Goal: Find specific page/section: Find specific page/section

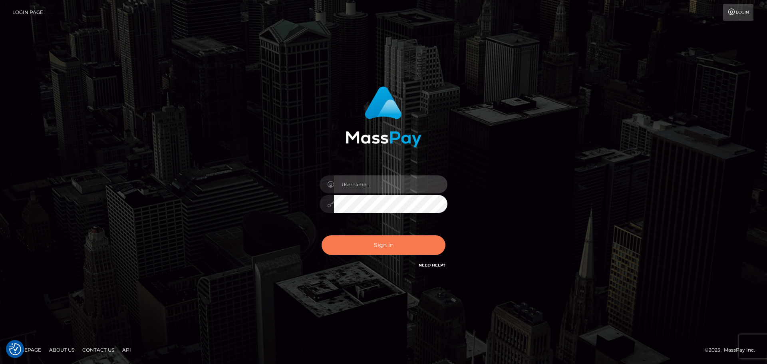
type input "Bedis"
click at [388, 246] on button "Sign in" at bounding box center [384, 245] width 124 height 20
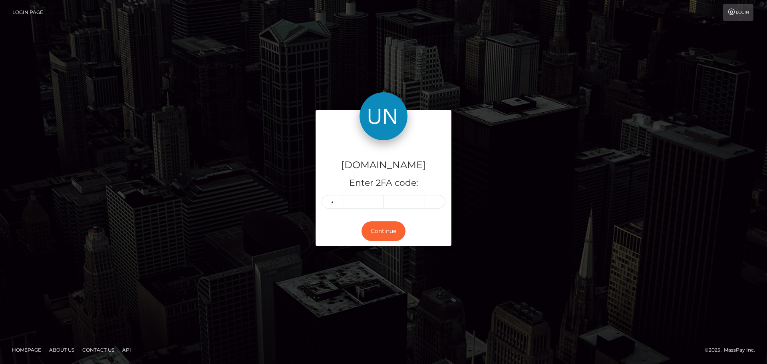
type input "1"
type input "7"
type input "5"
type input "9"
type input "5"
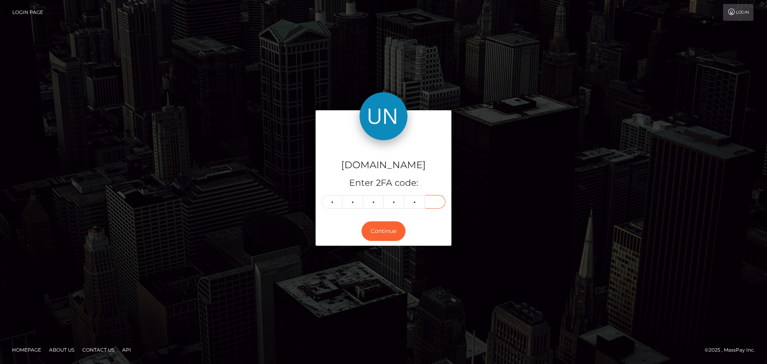
type input "6"
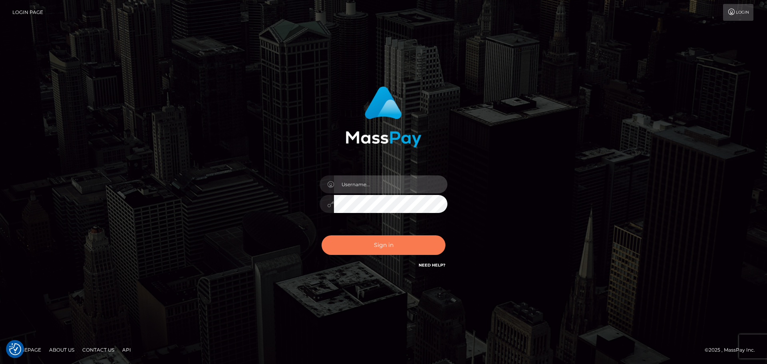
type input "Bedis"
click at [378, 249] on button "Sign in" at bounding box center [384, 245] width 124 height 20
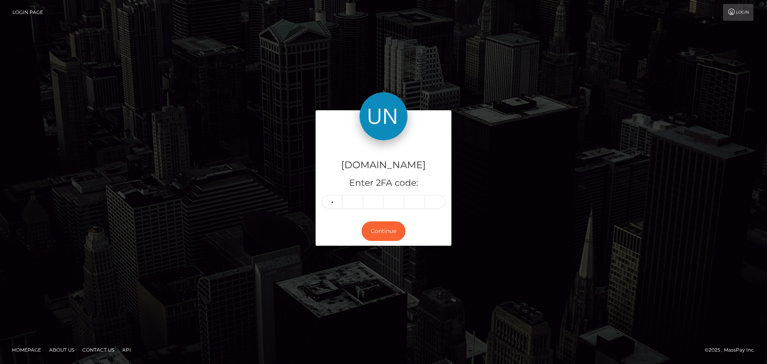
type input "4"
type input "0"
type input "4"
type input "5"
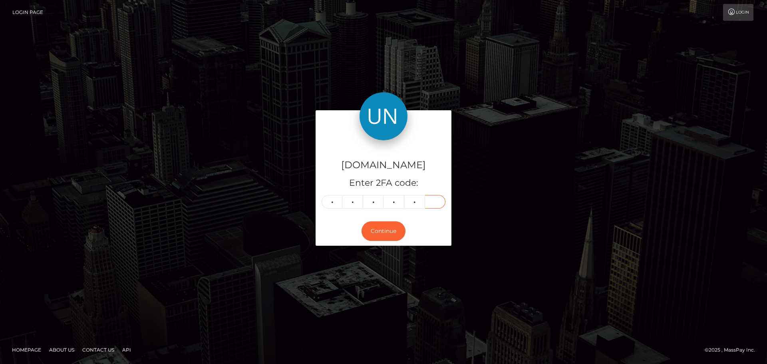
type input "4"
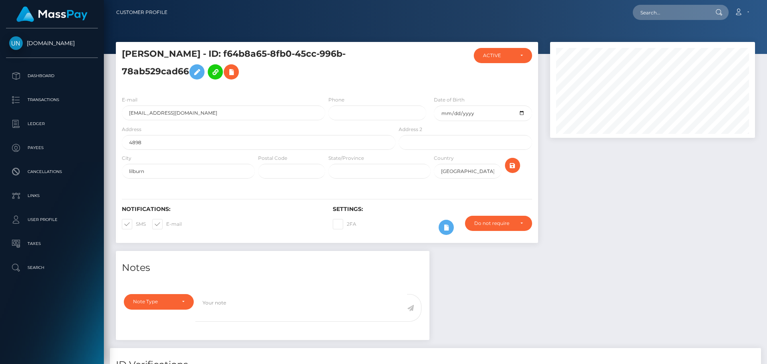
scroll to position [96, 205]
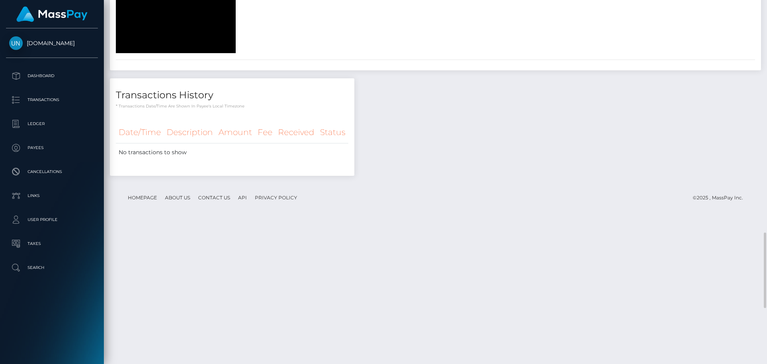
scroll to position [1387, 0]
